Goal: Task Accomplishment & Management: Manage account settings

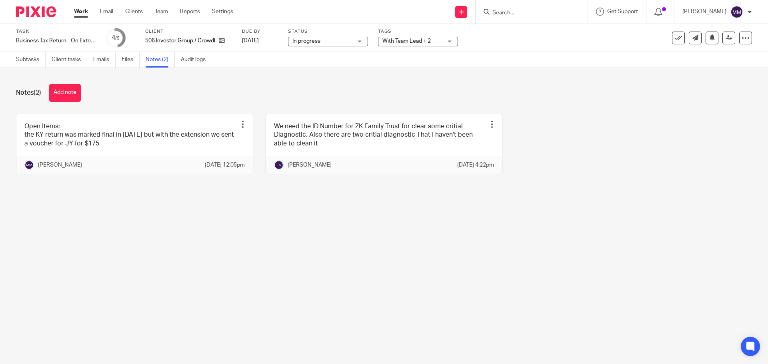
click at [77, 9] on link "Work" at bounding box center [81, 12] width 14 height 8
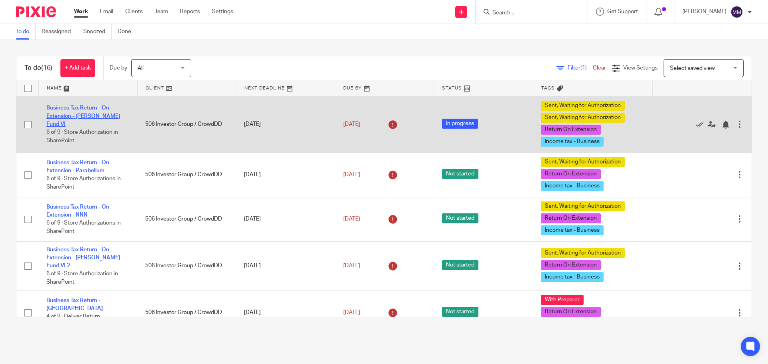
click at [94, 120] on link "Business Tax Return - On Extension - [PERSON_NAME] Fund VI" at bounding box center [83, 116] width 74 height 22
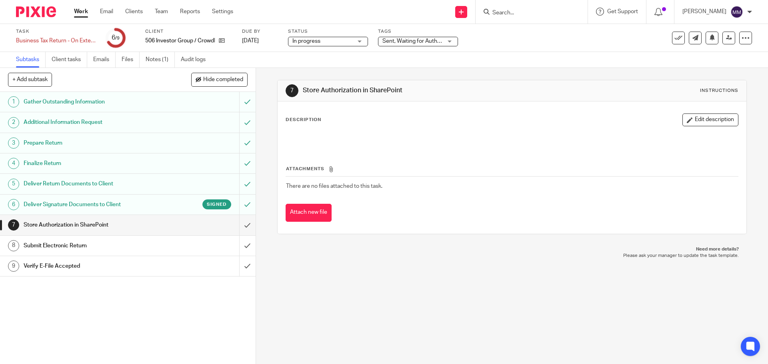
click at [133, 202] on h1 "Deliver Signature Documents to Client" at bounding box center [93, 205] width 138 height 12
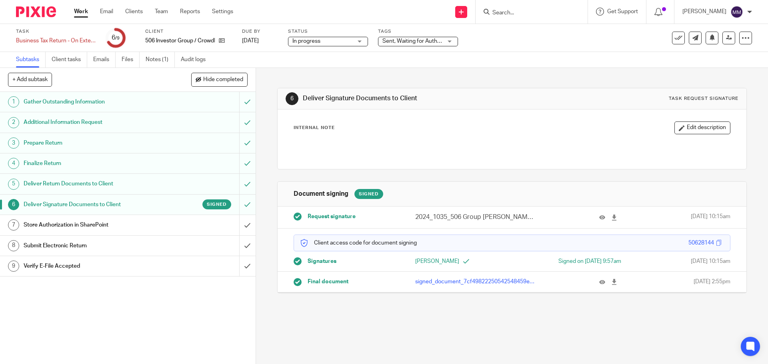
click at [522, 218] on p "2024_1035_506 Group Grubb Fund VI, LLC_GovernmentCopy_Partnership.pdf" at bounding box center [475, 217] width 121 height 9
click at [96, 39] on div "Business Tax Return - On Extension - Grubb Fund VI Save Business Tax Return - O…" at bounding box center [56, 41] width 80 height 8
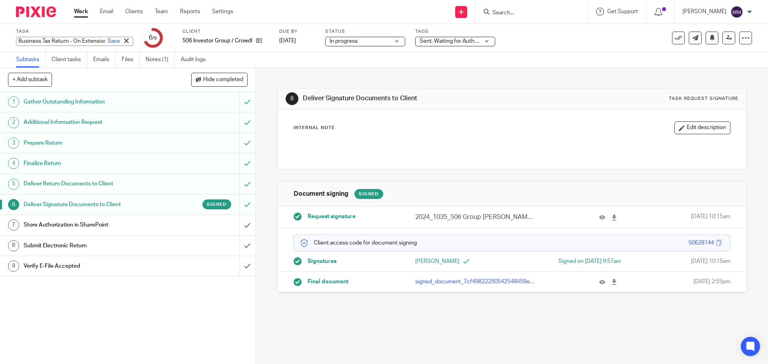
click at [124, 39] on icon at bounding box center [126, 40] width 5 height 5
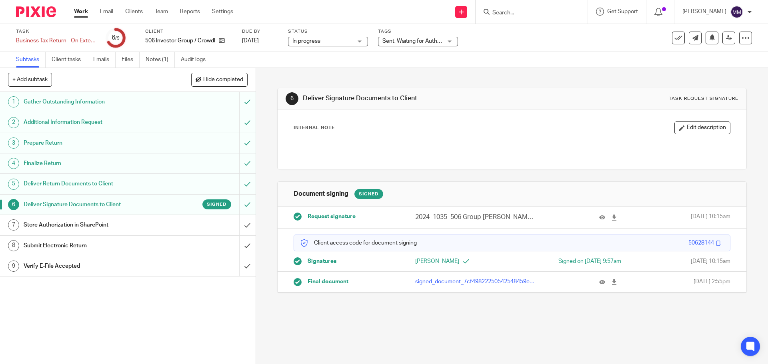
click at [444, 40] on div "Sent, Waiting for Authorization + 2" at bounding box center [418, 42] width 80 height 10
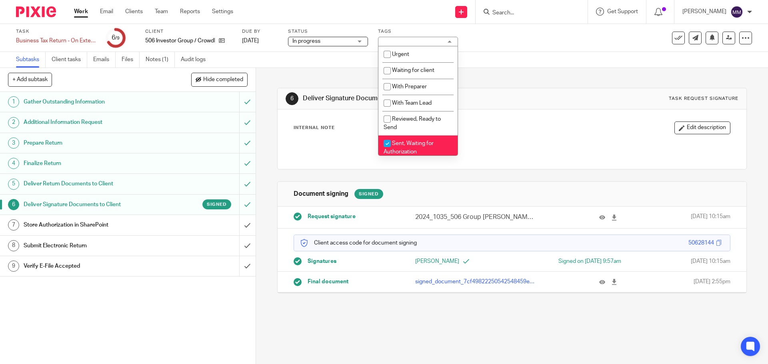
click at [408, 146] on li "Sent, Waiting for Authorization" at bounding box center [417, 148] width 79 height 24
checkbox input "false"
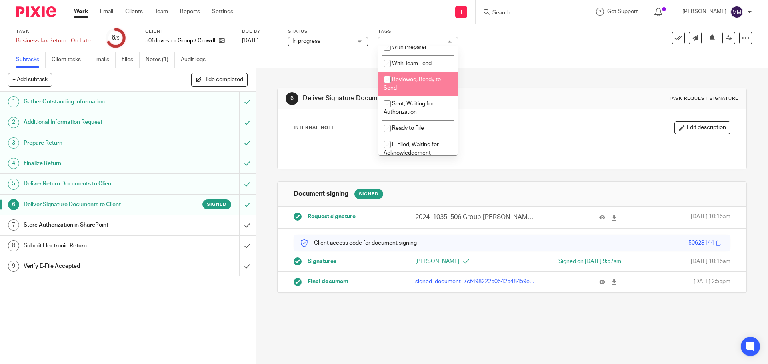
scroll to position [40, 0]
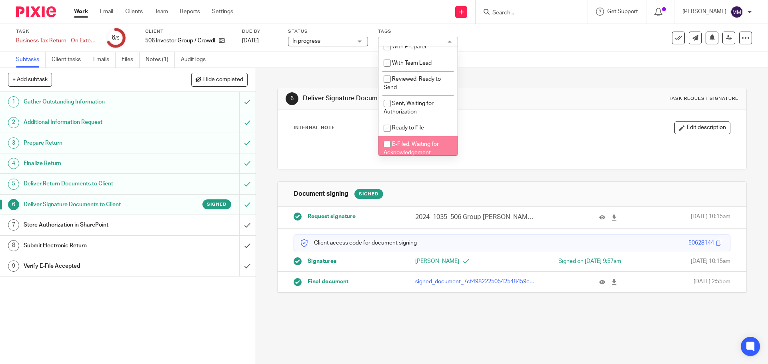
click at [411, 142] on span "E-Filed, Waiting for Acknowledgement" at bounding box center [411, 149] width 55 height 14
checkbox input "true"
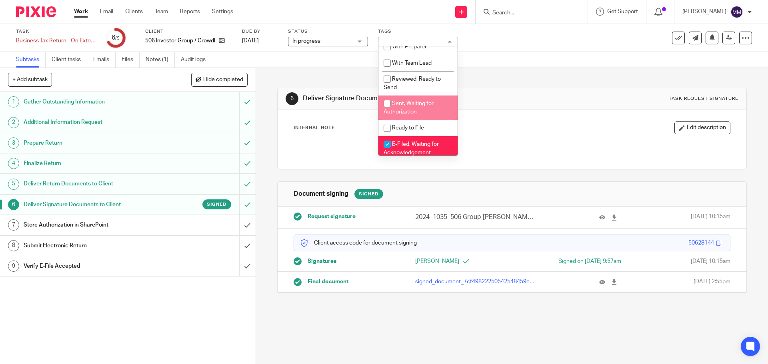
click at [519, 57] on div "Subtasks Client tasks Emails Files Notes (1) Audit logs" at bounding box center [384, 60] width 768 height 16
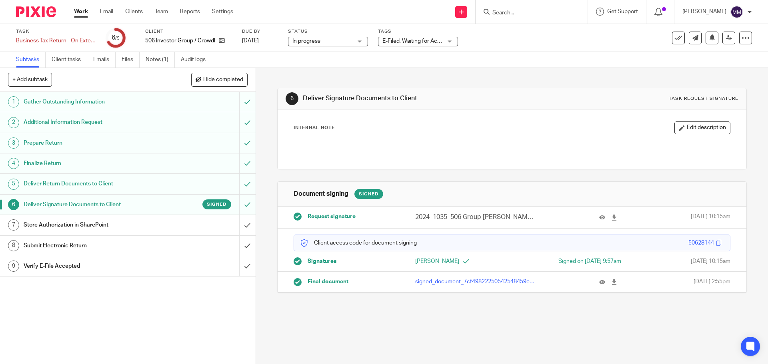
click at [86, 13] on link "Work" at bounding box center [81, 12] width 14 height 8
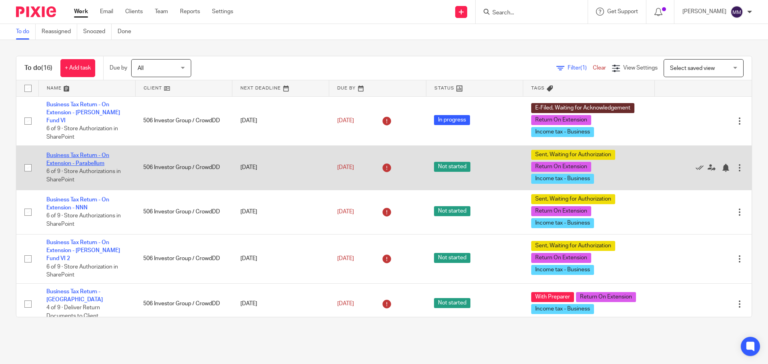
click at [95, 158] on link "Business Tax Return - On Extension - Parabellum" at bounding box center [77, 160] width 63 height 14
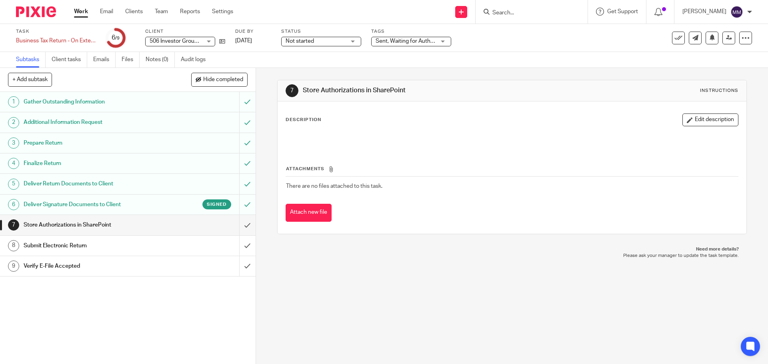
click at [430, 42] on span "Sent, Waiting for Authorization + 2" at bounding box center [418, 41] width 85 height 6
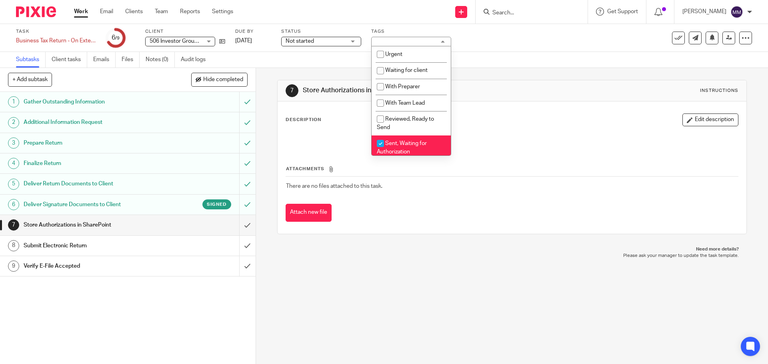
click at [407, 141] on span "Sent, Waiting for Authorization" at bounding box center [402, 148] width 50 height 14
checkbox input "false"
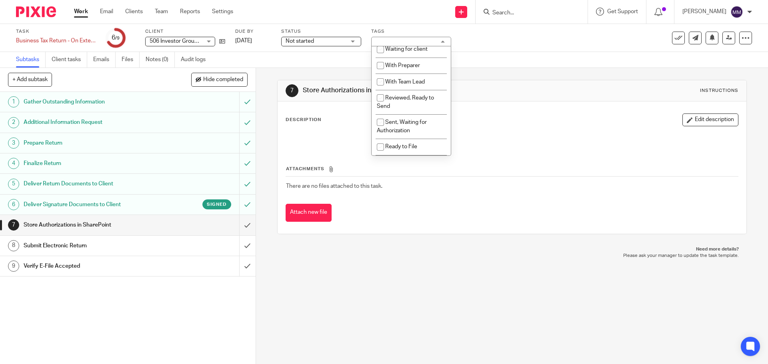
scroll to position [40, 0]
click at [406, 142] on span "E-Filed, Waiting for Acknowledgement" at bounding box center [404, 149] width 55 height 14
checkbox input "true"
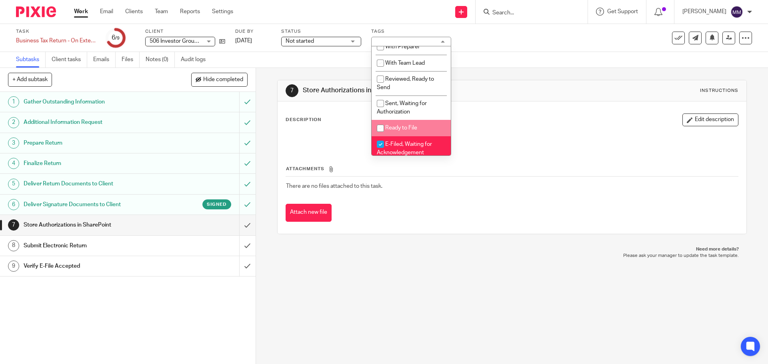
click at [560, 70] on div "7 Store Authorizations in SharePoint Instructions Description Edit description …" at bounding box center [511, 157] width 469 height 178
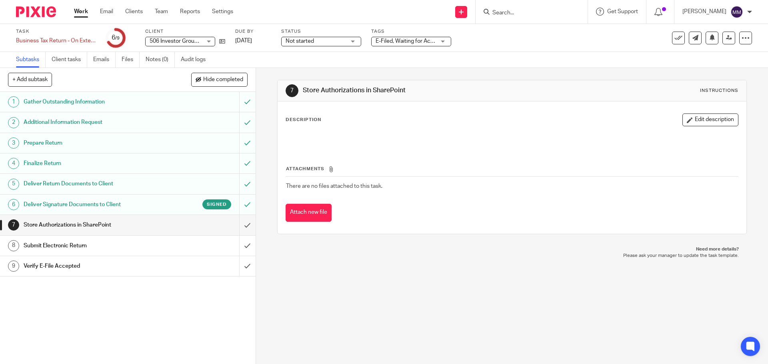
click at [83, 15] on link "Work" at bounding box center [81, 12] width 14 height 8
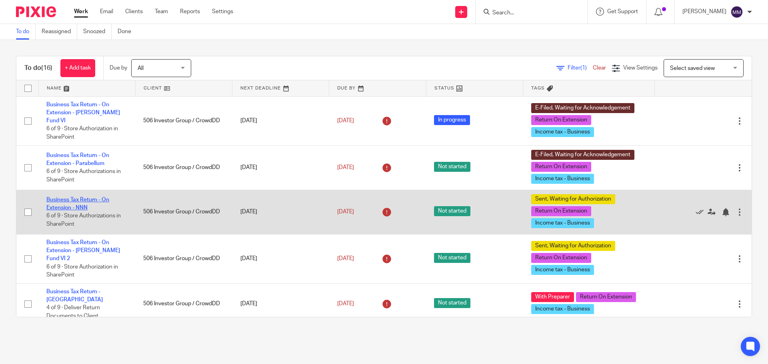
click at [90, 197] on link "Business Tax Return - On Extension - NNN" at bounding box center [77, 204] width 63 height 14
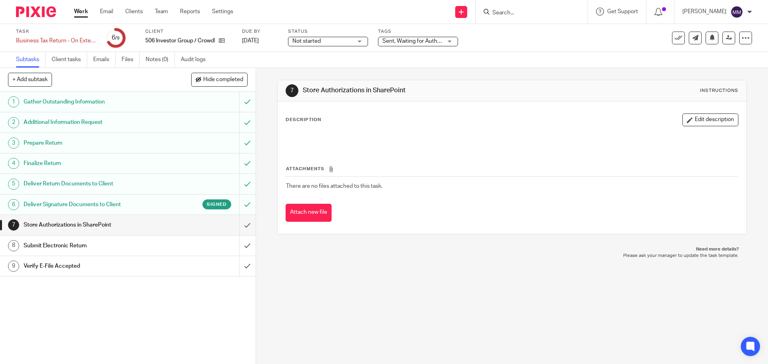
click at [420, 43] on span "Sent, Waiting for Authorization + 2" at bounding box center [424, 41] width 85 height 6
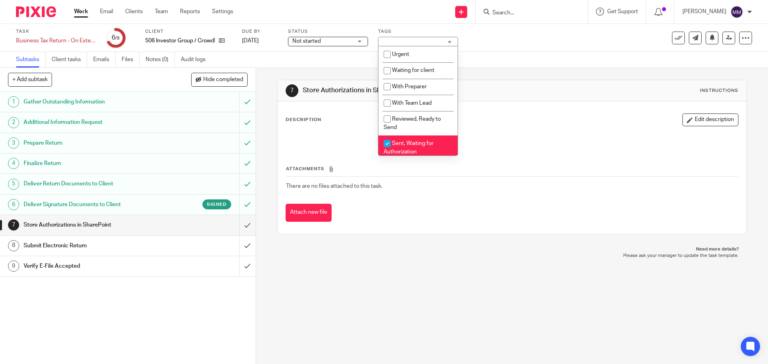
click at [414, 150] on span "Sent, Waiting for Authorization" at bounding box center [409, 148] width 50 height 14
checkbox input "false"
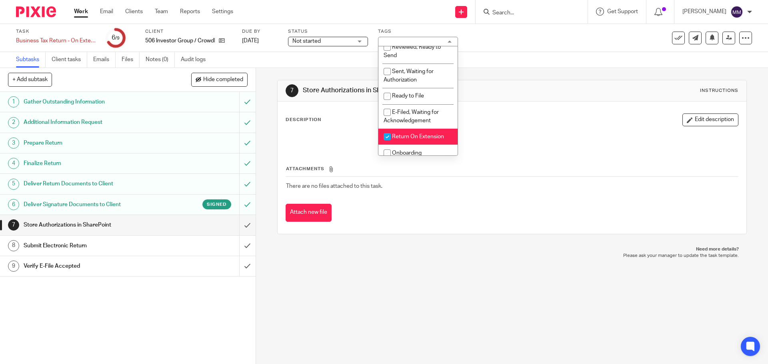
scroll to position [80, 0]
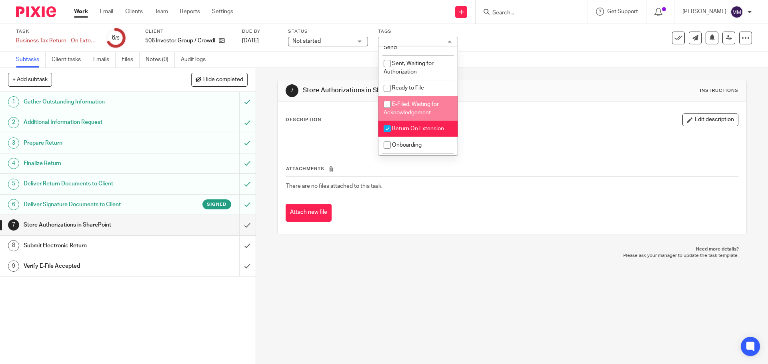
click at [418, 109] on li "E-Filed, Waiting for Acknowledgement" at bounding box center [417, 108] width 79 height 24
checkbox input "true"
click at [528, 65] on div "Subtasks Client tasks Emails Files Notes (0) Audit logs" at bounding box center [384, 60] width 768 height 16
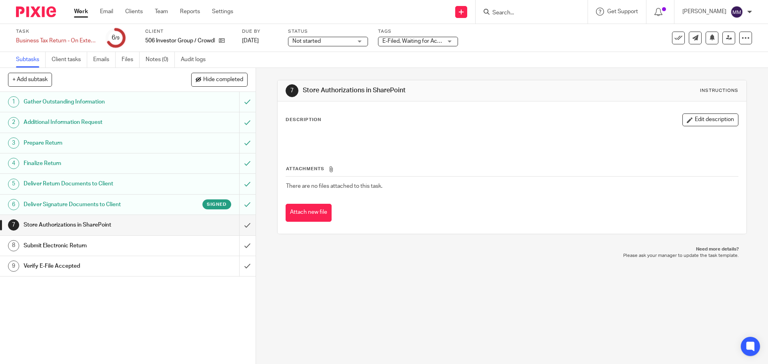
click at [76, 12] on link "Work" at bounding box center [81, 12] width 14 height 8
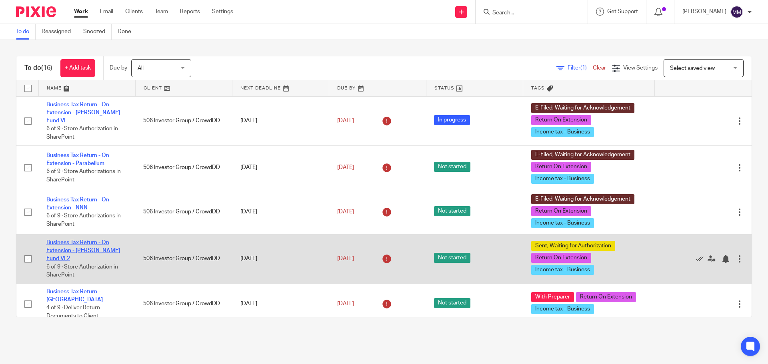
click at [110, 248] on link "Business Tax Return - On Extension - [PERSON_NAME] Fund VI 2" at bounding box center [83, 251] width 74 height 22
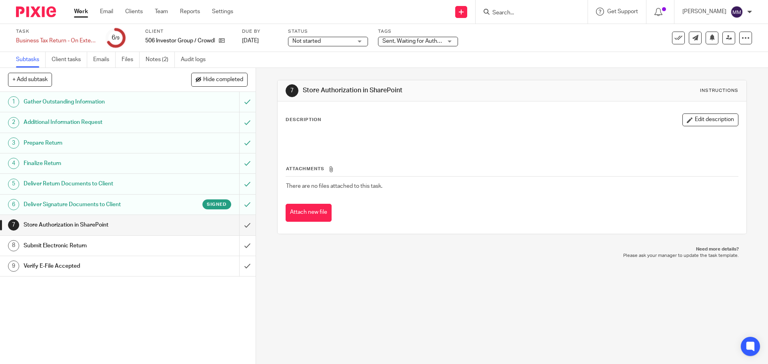
click at [432, 40] on span "Sent, Waiting for Authorization + 2" at bounding box center [424, 41] width 85 height 6
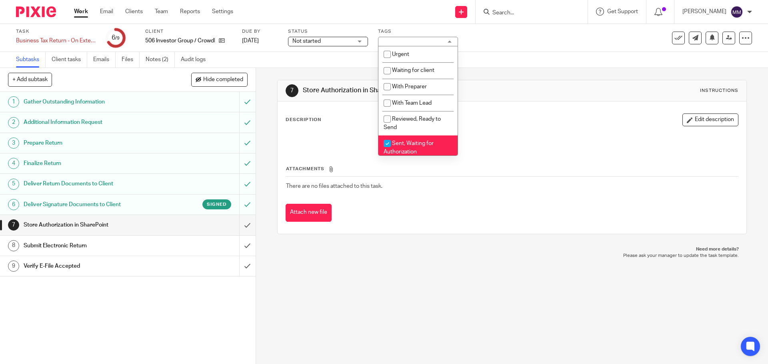
click at [417, 136] on li "Sent, Waiting for Authorization" at bounding box center [417, 148] width 79 height 24
checkbox input "false"
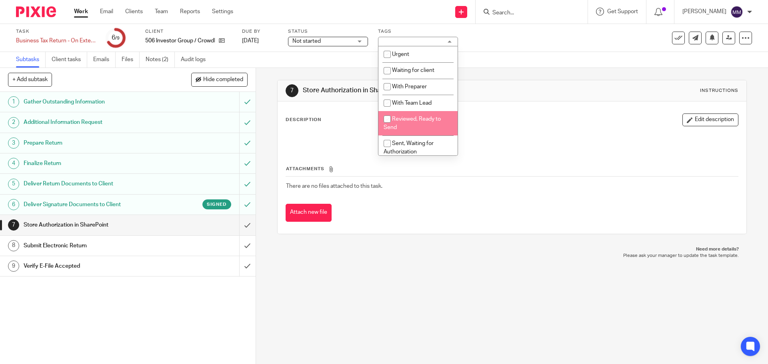
scroll to position [40, 0]
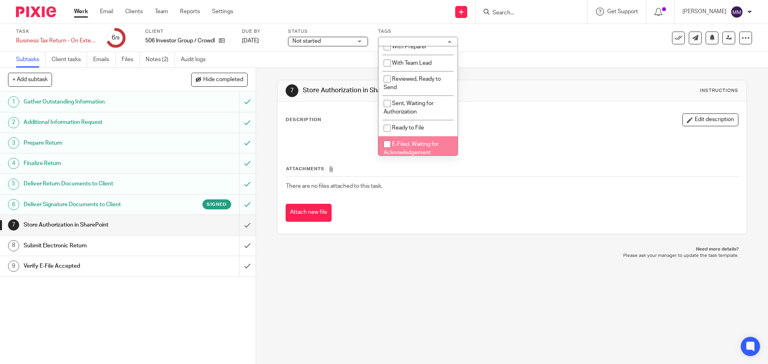
click at [415, 144] on span "E-Filed, Waiting for Acknowledgement" at bounding box center [411, 149] width 55 height 14
checkbox input "true"
click at [502, 45] on div "Task Business Tax Return - On Extension - Grubb Fund VI 2 Save Business Tax Ret…" at bounding box center [322, 37] width 613 height 19
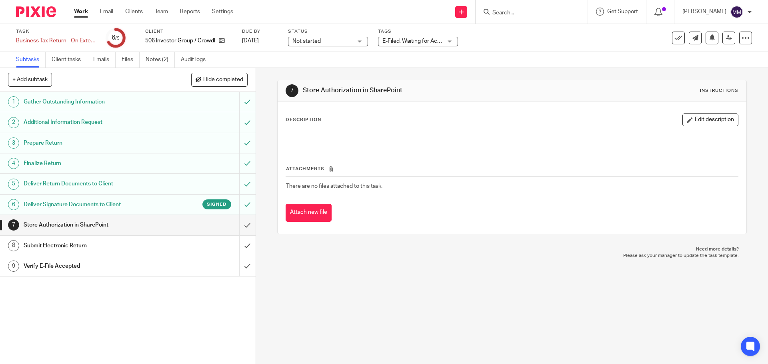
click at [87, 14] on link "Work" at bounding box center [81, 12] width 14 height 8
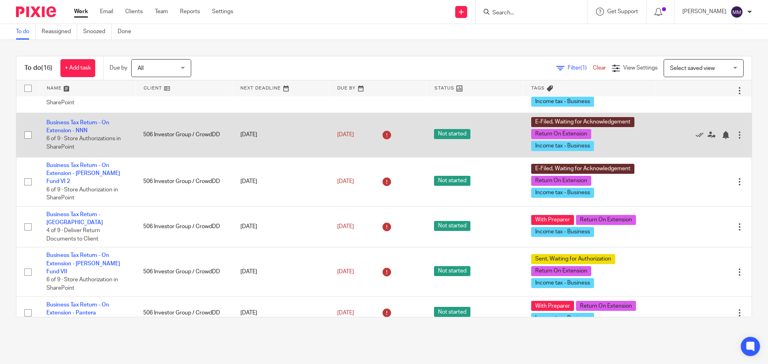
scroll to position [80, 0]
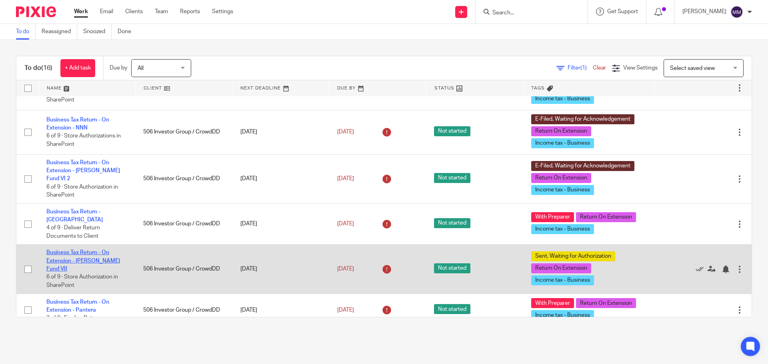
click at [104, 250] on link "Business Tax Return - On Extension - [PERSON_NAME] Fund VII" at bounding box center [83, 261] width 74 height 22
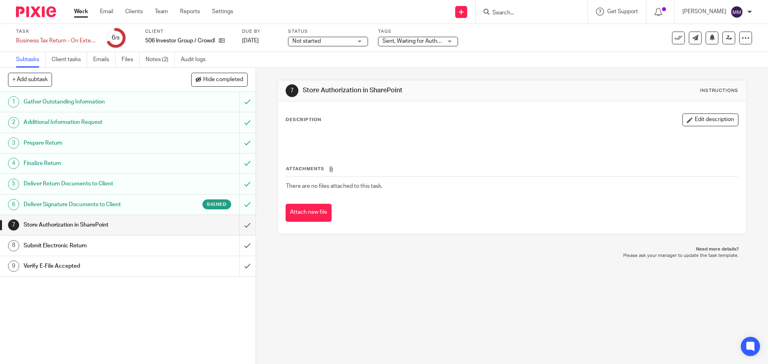
click at [83, 15] on link "Work" at bounding box center [81, 12] width 14 height 8
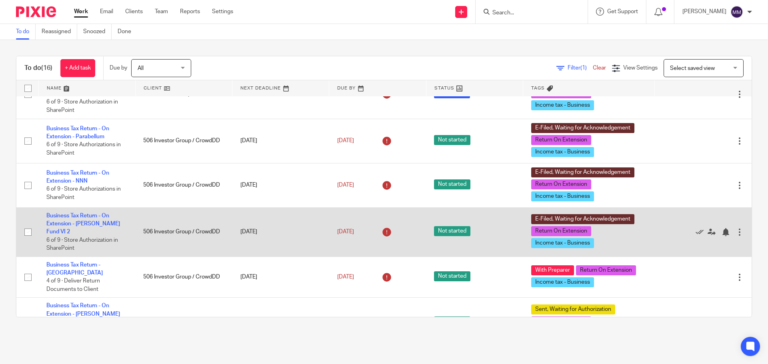
scroll to position [40, 0]
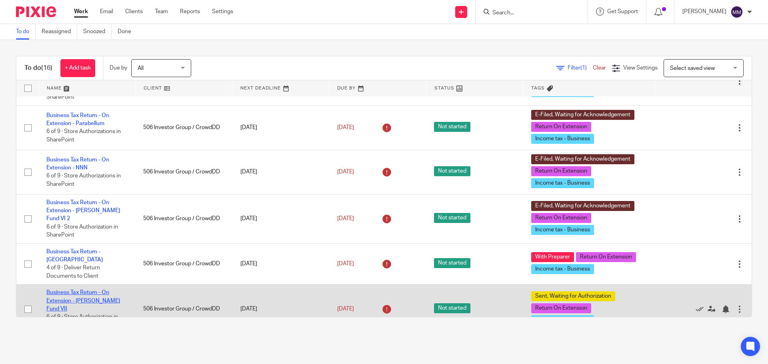
click at [111, 290] on link "Business Tax Return - On Extension - [PERSON_NAME] Fund VII" at bounding box center [83, 301] width 74 height 22
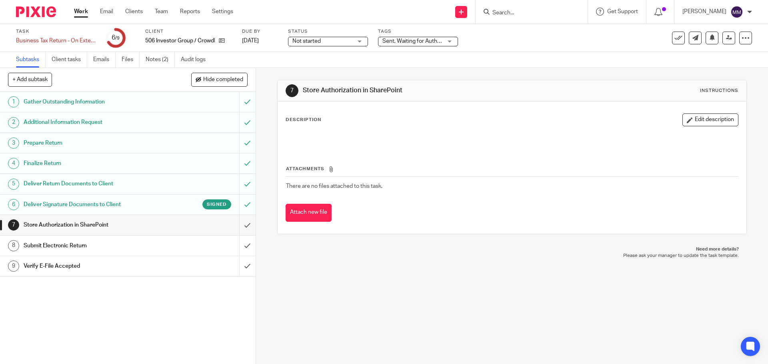
click at [426, 44] on span "Sent, Waiting for Authorization + 2" at bounding box center [424, 41] width 85 height 6
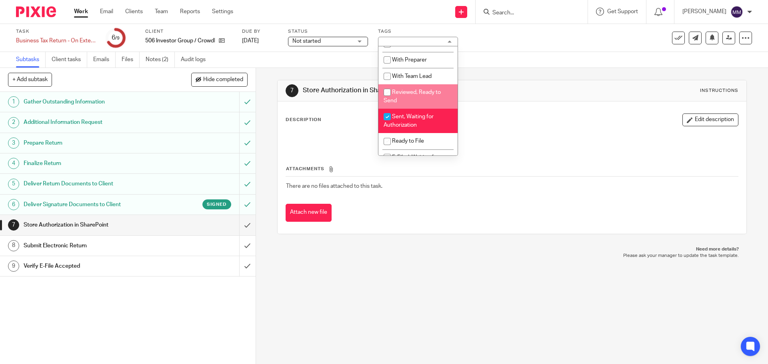
scroll to position [40, 0]
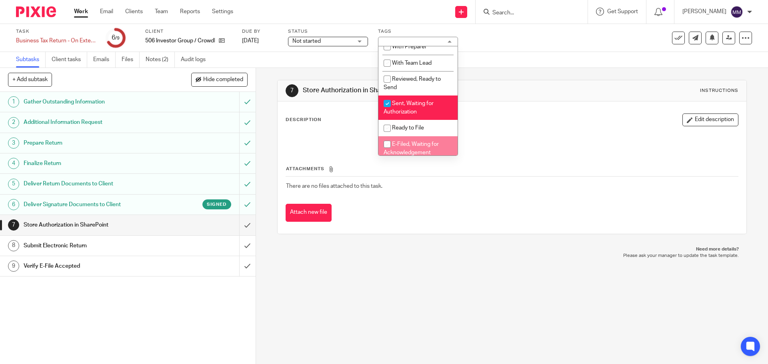
click at [414, 148] on li "E-Filed, Waiting for Acknowledgement" at bounding box center [417, 148] width 79 height 24
checkbox input "true"
click at [416, 110] on span "Sent, Waiting for Authorization" at bounding box center [409, 108] width 50 height 14
checkbox input "false"
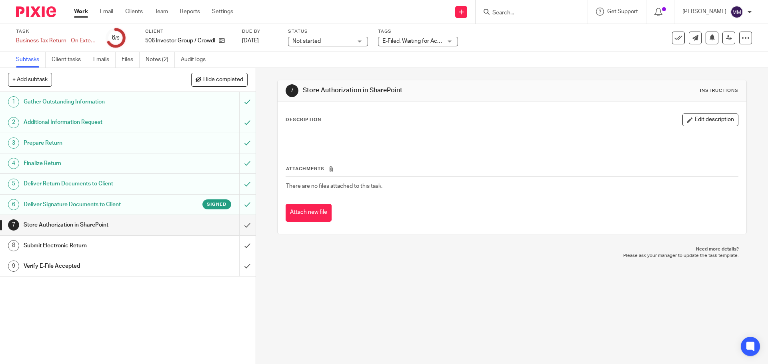
click at [527, 57] on div "Subtasks Client tasks Emails Files Notes (2) Audit logs" at bounding box center [384, 60] width 768 height 16
click at [84, 15] on link "Work" at bounding box center [81, 12] width 14 height 8
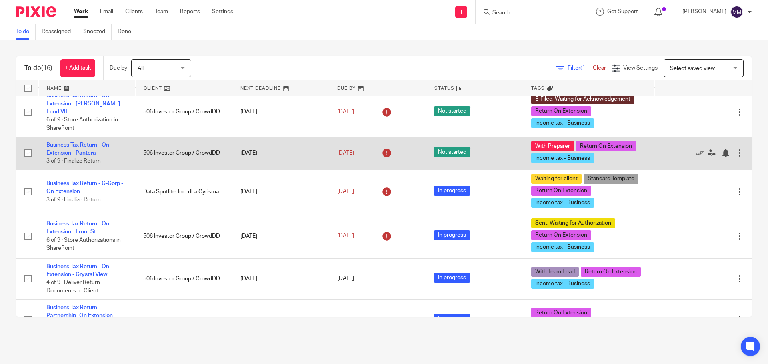
scroll to position [240, 0]
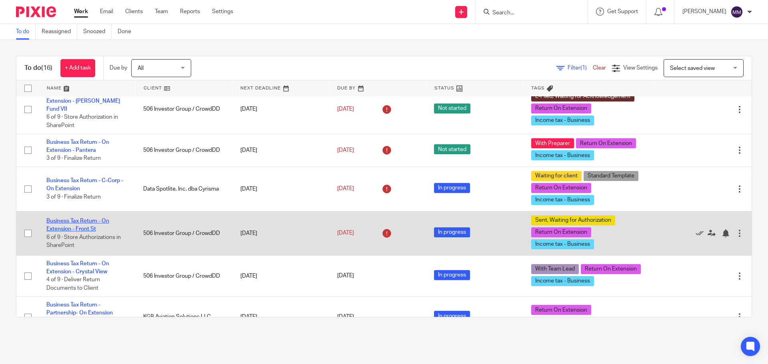
click at [83, 218] on link "Business Tax Return - On Extension - Front St" at bounding box center [77, 225] width 63 height 14
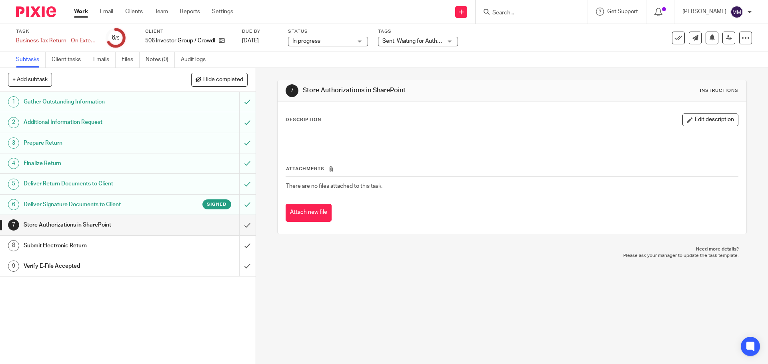
click at [443, 48] on div "Task Business Tax Return - On Extension - Front St Save Business Tax Return - O…" at bounding box center [384, 38] width 768 height 28
click at [447, 44] on div "Sent, Waiting for Authorization + 2" at bounding box center [418, 42] width 80 height 10
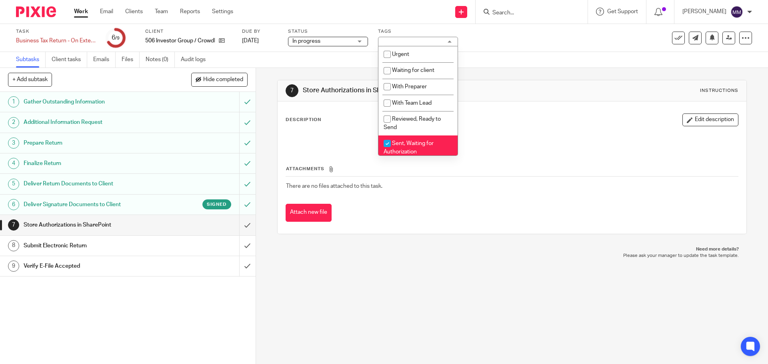
click at [425, 150] on li "Sent, Waiting for Authorization" at bounding box center [417, 148] width 79 height 24
checkbox input "false"
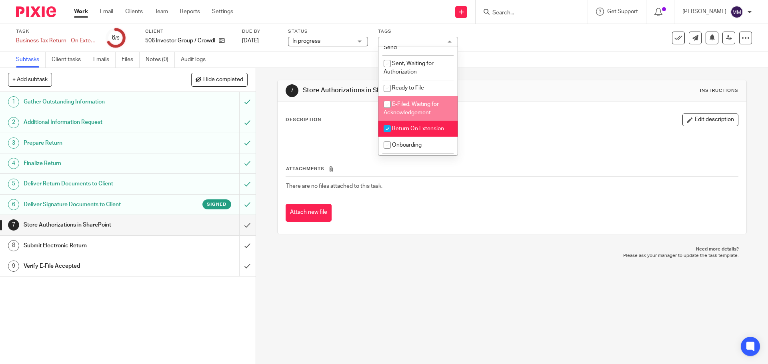
click at [419, 111] on span "E-Filed, Waiting for Acknowledgement" at bounding box center [411, 109] width 55 height 14
checkbox input "true"
click at [493, 82] on div "7 Store Authorizations in SharePoint Instructions" at bounding box center [512, 90] width 468 height 21
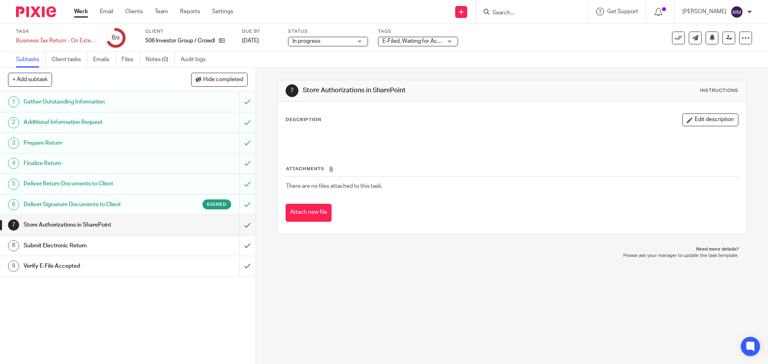
click at [432, 40] on span "E-Filed, Waiting for Acknowledgement + 2" at bounding box center [434, 41] width 104 height 6
click at [517, 40] on div "Task Business Tax Return - On Extension - Front St Save Business Tax Return - O…" at bounding box center [322, 37] width 613 height 19
click at [85, 13] on link "Work" at bounding box center [81, 12] width 14 height 8
